Goal: Contribute content: Add original content to the website for others to see

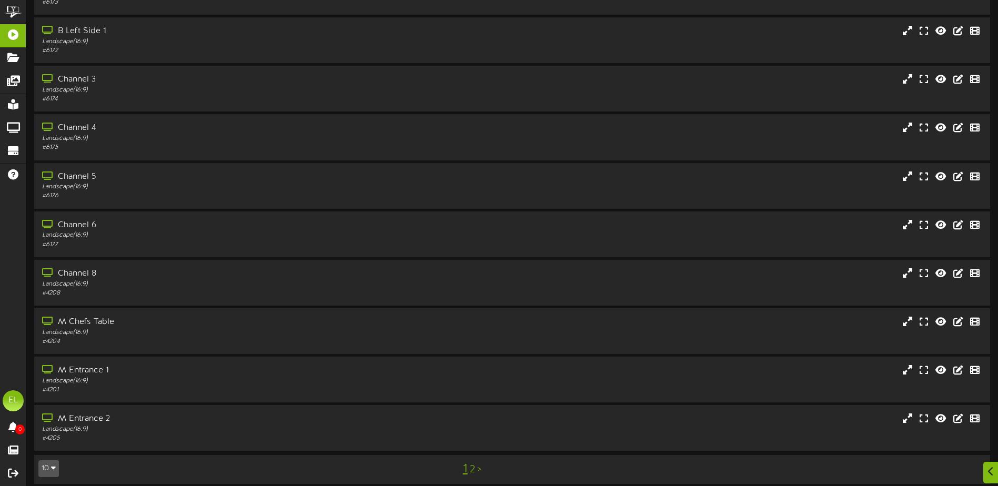
scroll to position [78, 0]
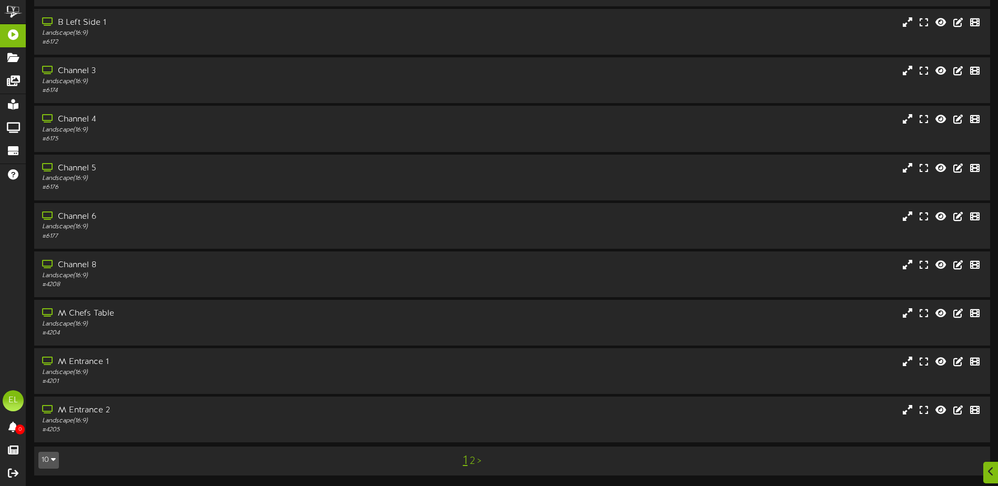
click at [53, 455] on button "10" at bounding box center [48, 460] width 21 height 17
click at [45, 406] on div "25" at bounding box center [49, 408] width 20 height 16
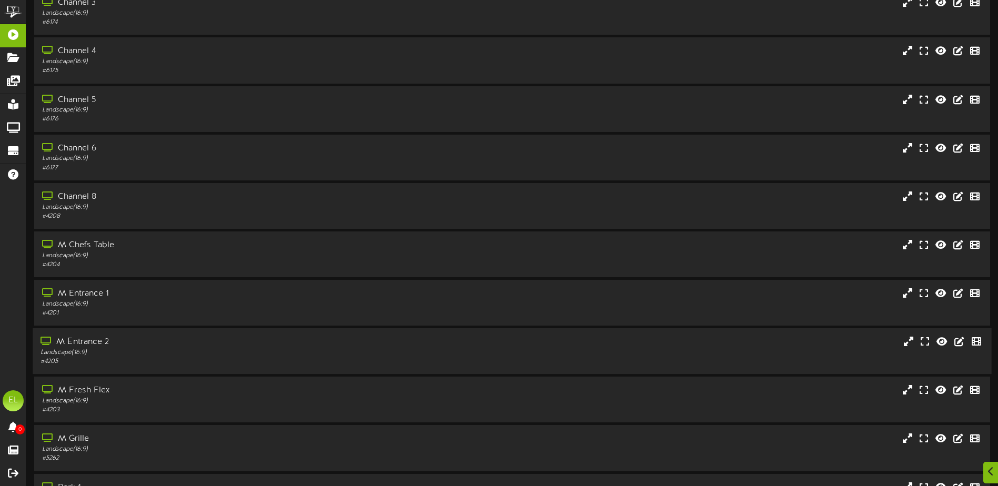
scroll to position [158, 0]
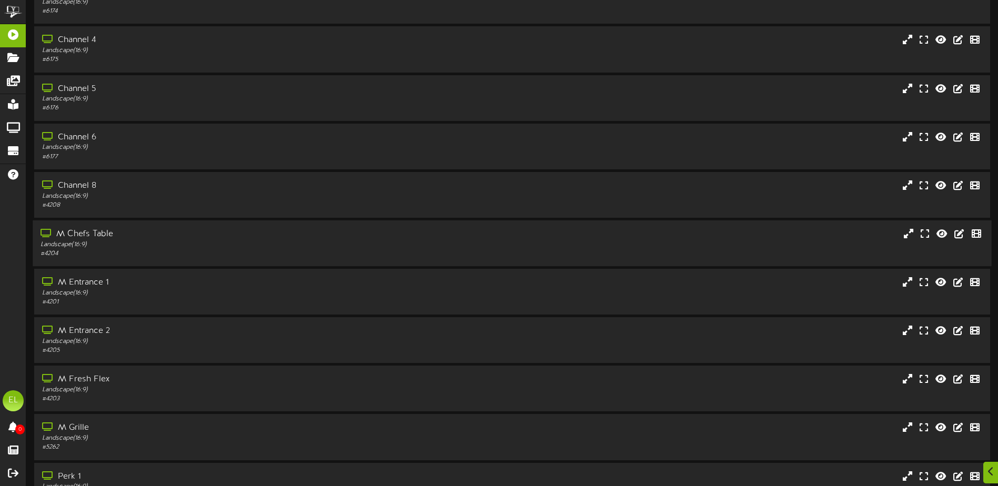
click at [182, 237] on div "M Chefs Table" at bounding box center [233, 234] width 384 height 12
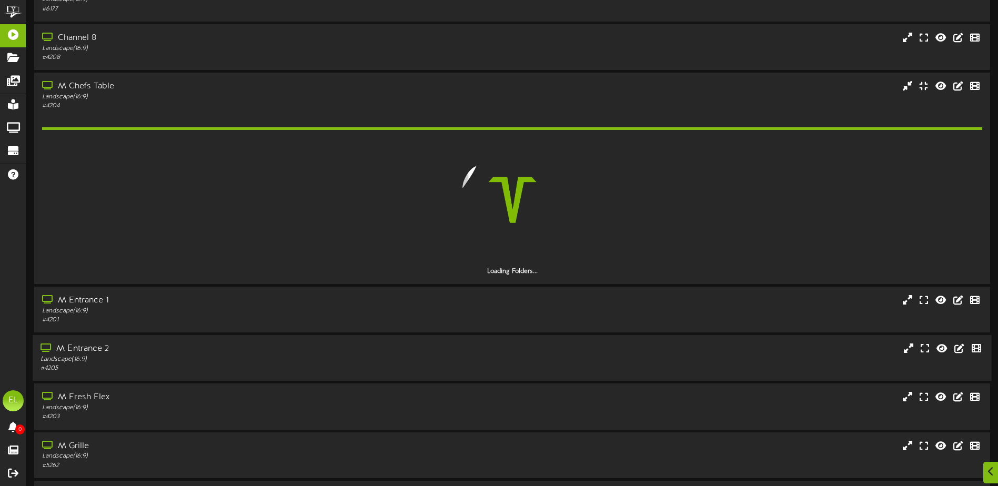
scroll to position [316, 0]
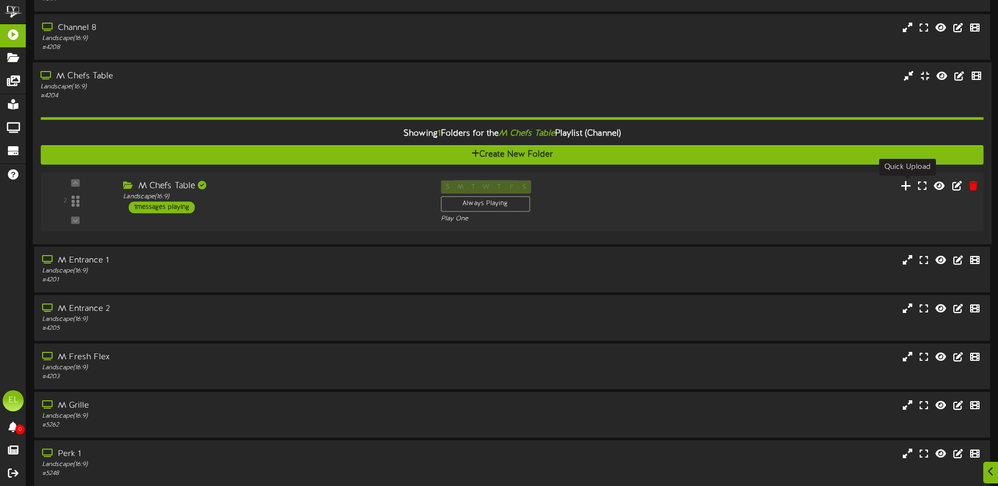
click at [905, 190] on icon at bounding box center [906, 185] width 11 height 12
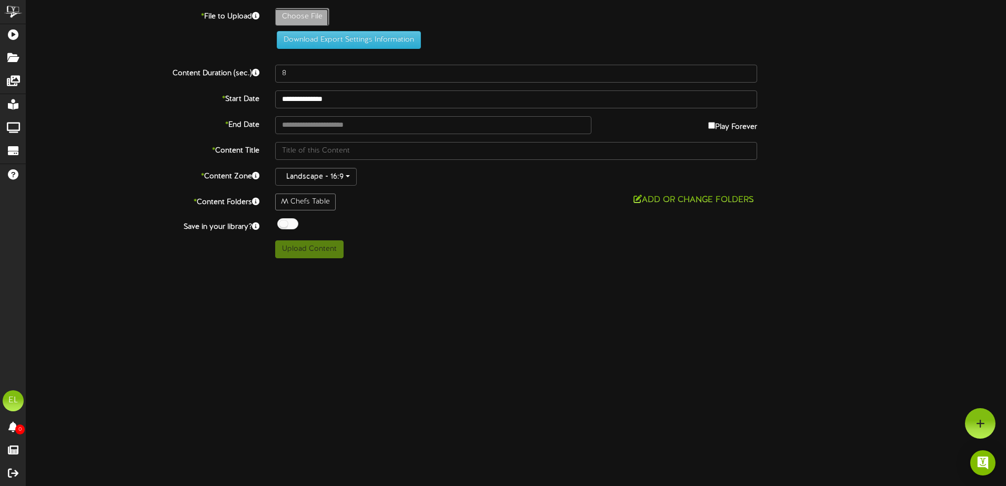
type input "**********"
type input "08182025"
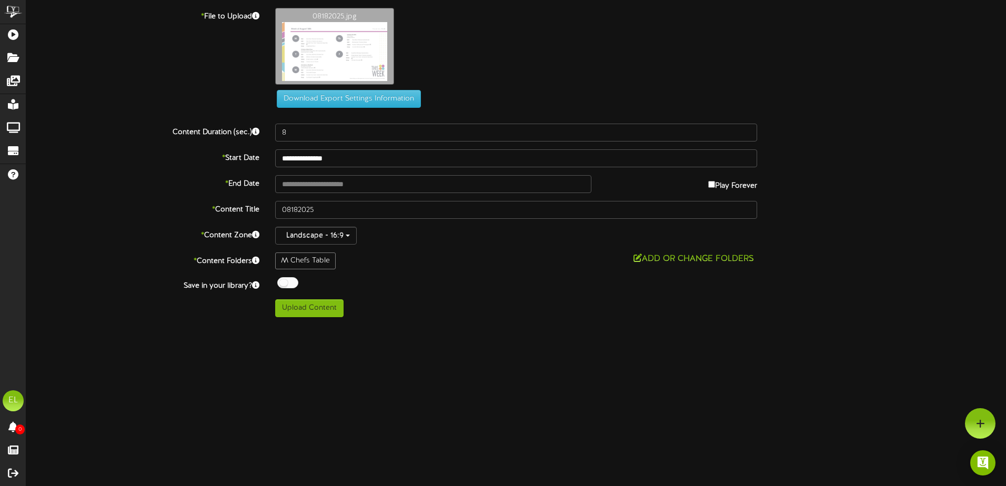
click at [318, 266] on div "M Chefs Table" at bounding box center [305, 261] width 61 height 17
click at [326, 261] on div "M Chefs Table" at bounding box center [305, 261] width 61 height 17
click at [668, 260] on button "Add or Change Folders" at bounding box center [693, 259] width 127 height 13
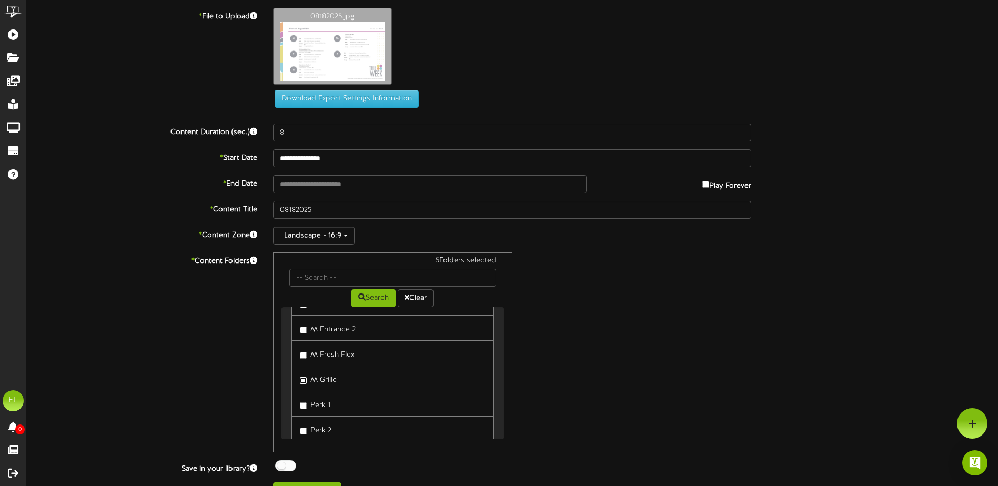
scroll to position [105, 0]
click at [299, 351] on link "Perk 1" at bounding box center [392, 351] width 202 height 26
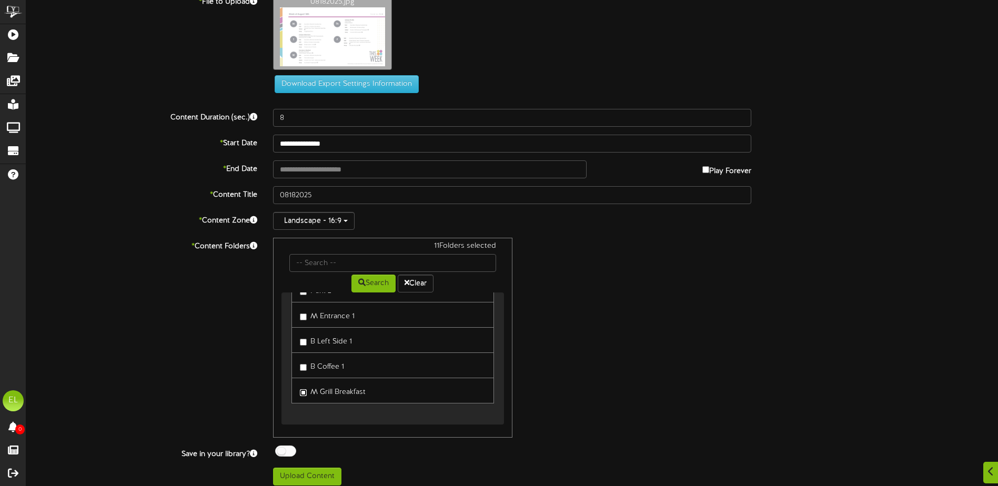
scroll to position [22, 0]
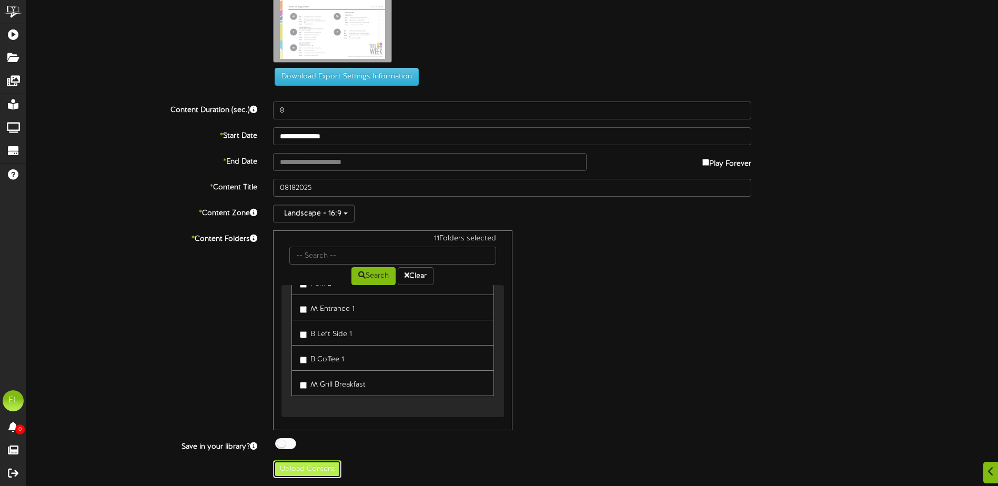
click at [317, 467] on button "Upload Content" at bounding box center [307, 469] width 68 height 18
type input "**********"
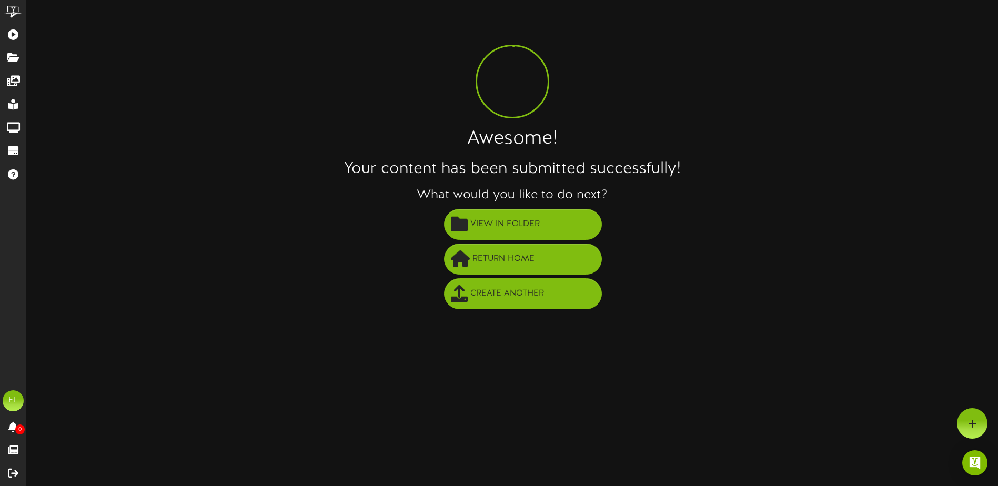
scroll to position [0, 0]
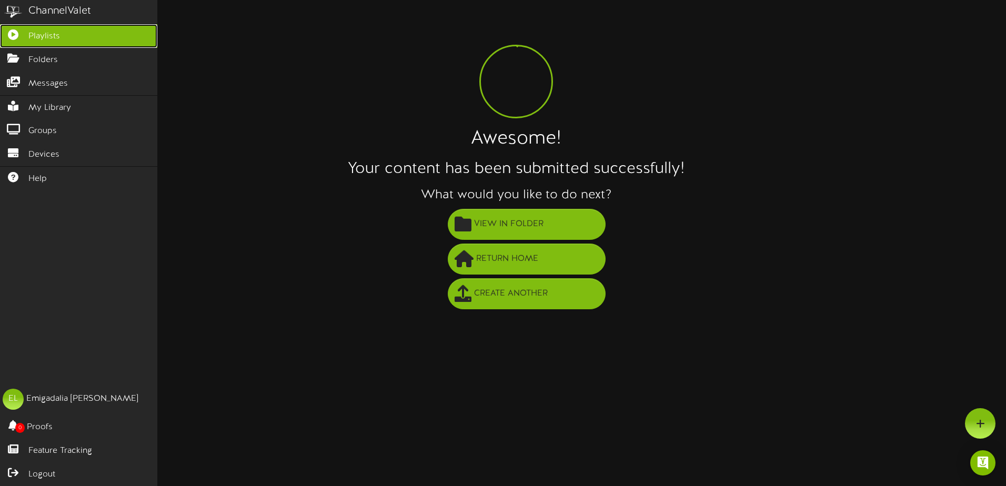
click at [32, 38] on span "Playlists" at bounding box center [44, 37] width 32 height 12
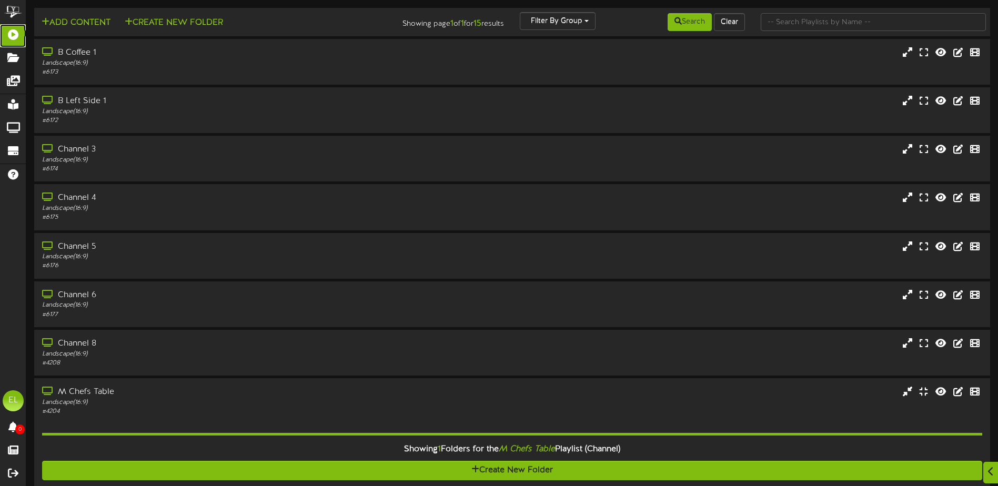
scroll to position [316, 0]
